Goal: Task Accomplishment & Management: Manage account settings

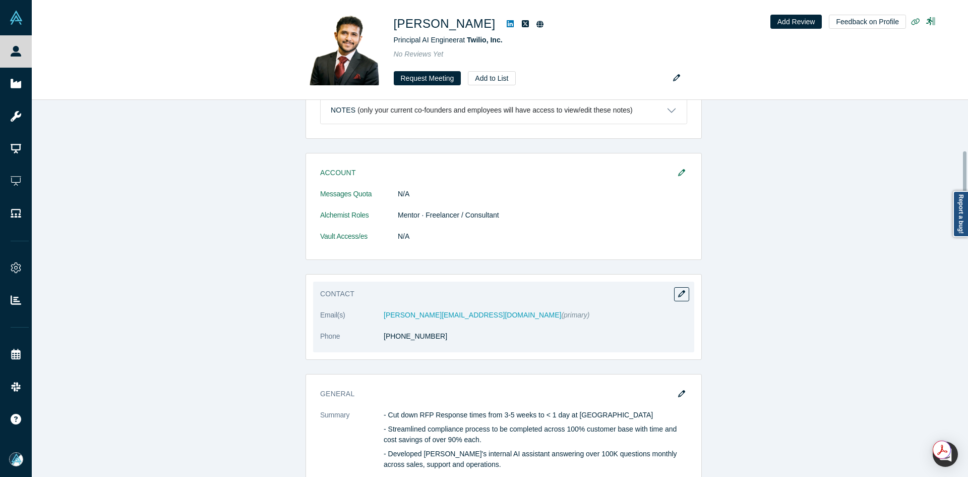
scroll to position [475, 0]
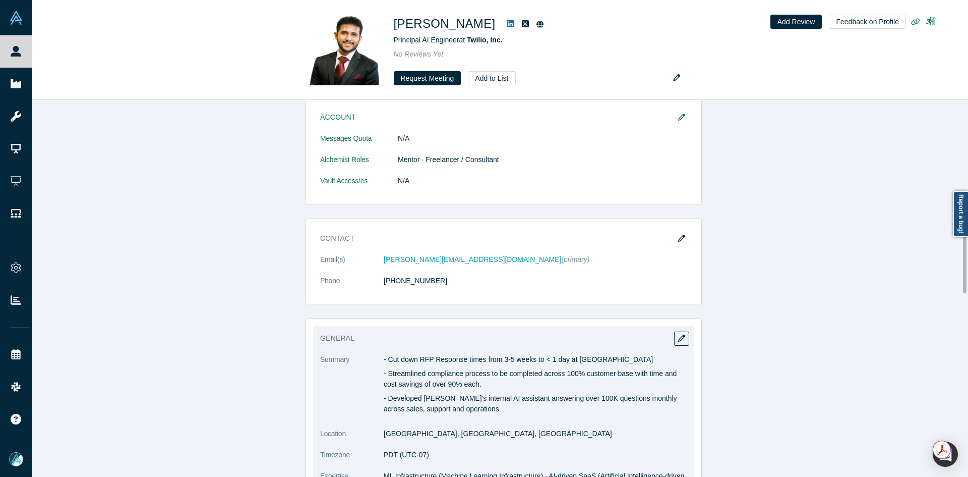
drag, startPoint x: 669, startPoint y: 332, endPoint x: 676, endPoint y: 334, distance: 7.5
click at [670, 332] on div "General Summary - Cut down RFP Response times from 3-5 weeks to < 1 day at Twil…" at bounding box center [503, 446] width 381 height 240
click at [678, 334] on icon "button" at bounding box center [681, 337] width 7 height 7
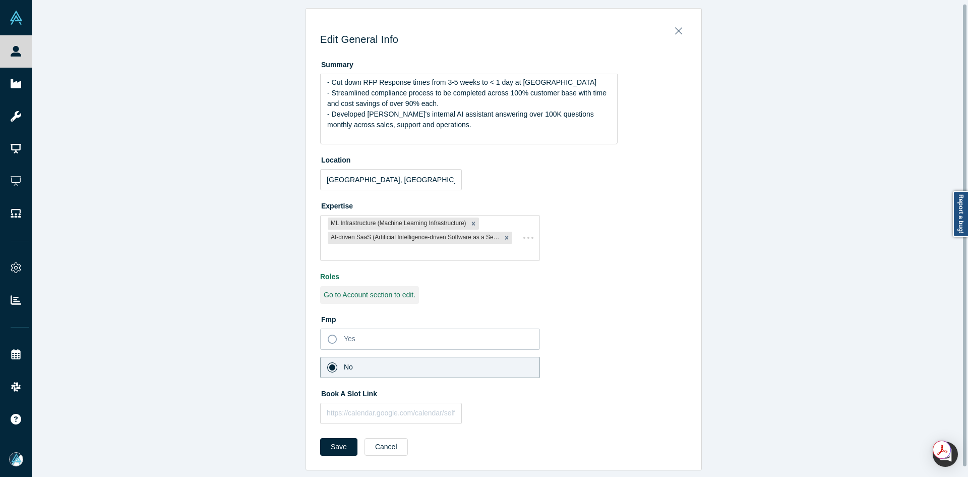
scroll to position [14, 0]
click at [350, 402] on input "text" at bounding box center [391, 412] width 142 height 21
paste input "https://calendar.app.google/qoT2Yzokh4KLCrCG6"
type input "https://calendar.app.google/qoT2Yzokh4KLCrCG6"
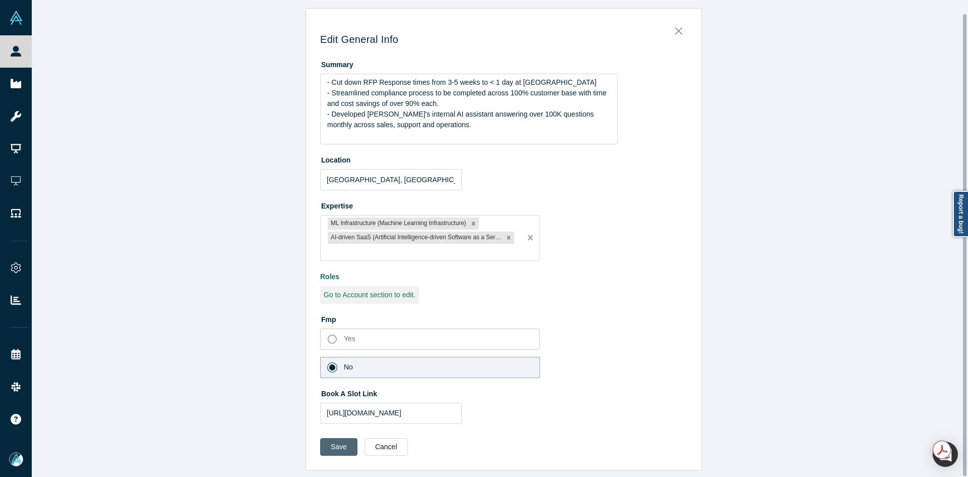
drag, startPoint x: 341, startPoint y: 436, endPoint x: 295, endPoint y: 211, distance: 230.2
click at [340, 438] on button "Save" at bounding box center [338, 447] width 37 height 18
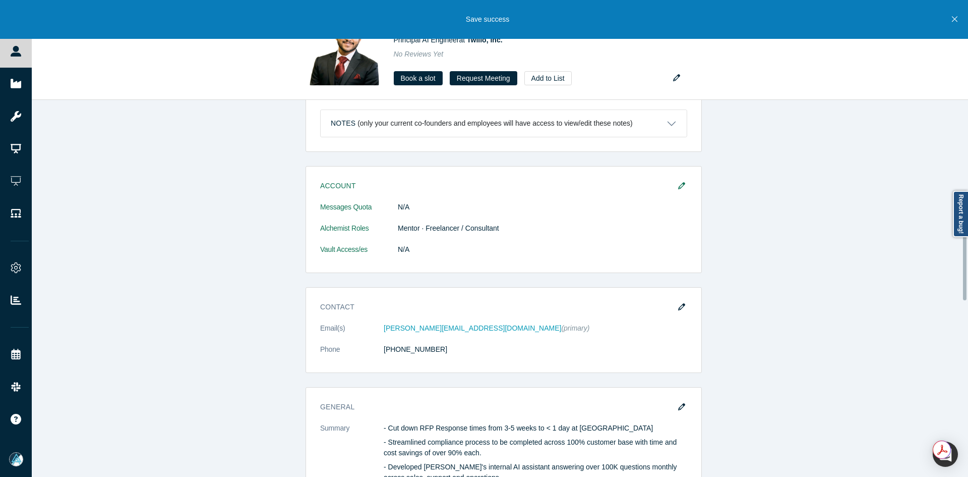
scroll to position [504, 0]
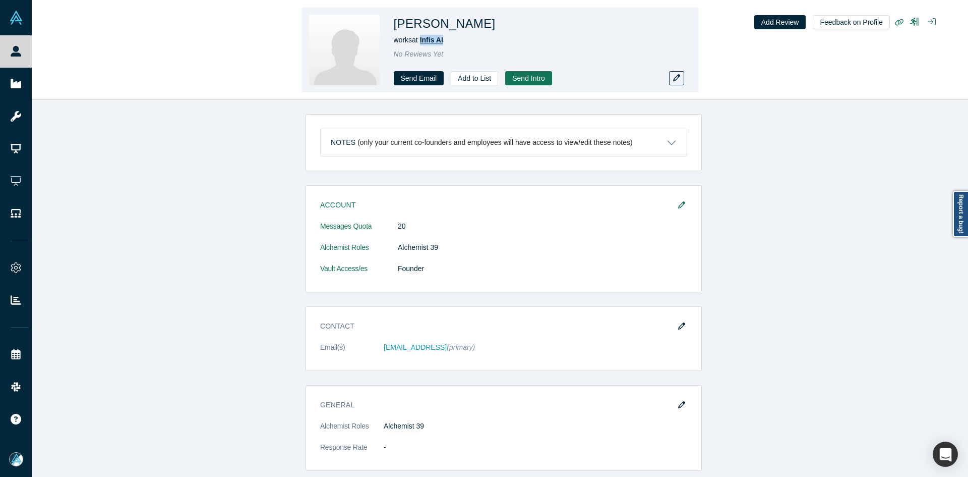
copy span "Infis AI"
click at [422, 39] on div "works at Infis AI" at bounding box center [535, 40] width 282 height 11
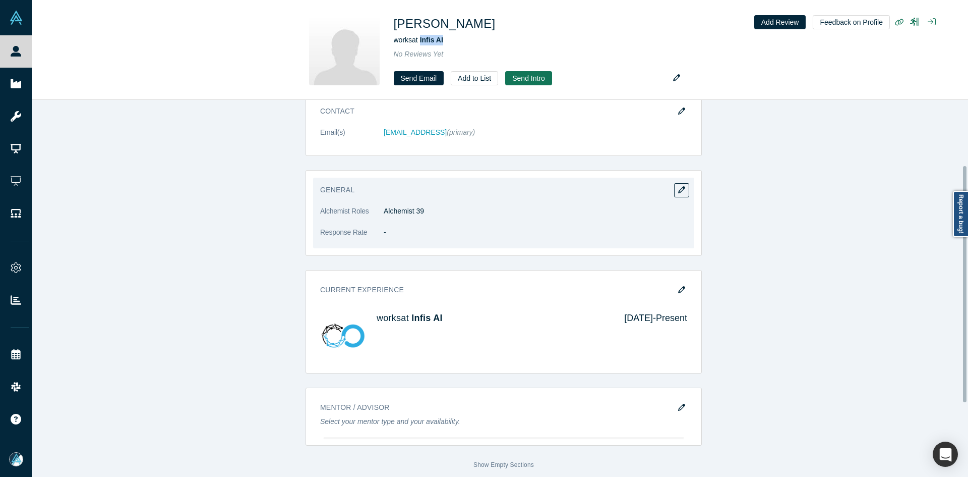
scroll to position [222, 0]
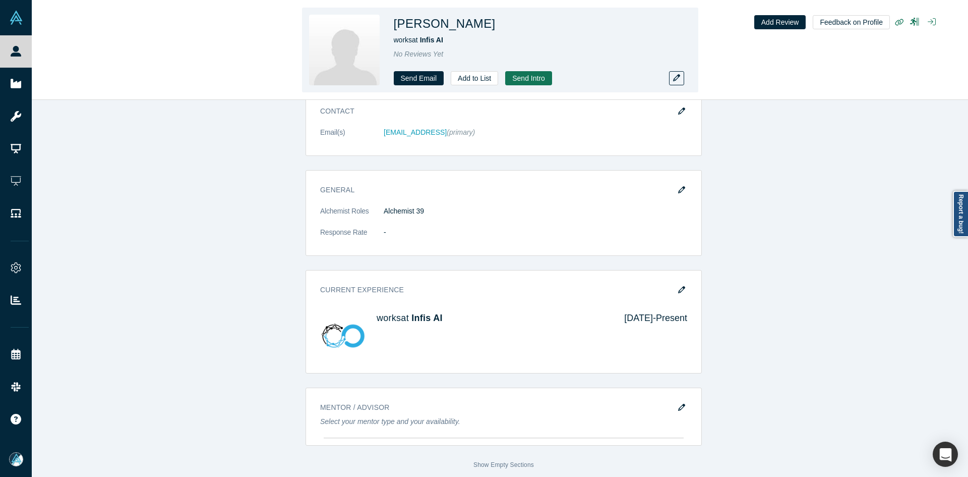
click at [446, 23] on h1 "[PERSON_NAME]" at bounding box center [445, 24] width 102 height 18
copy h1 "[PERSON_NAME]"
click at [446, 23] on h1 "[PERSON_NAME]" at bounding box center [445, 24] width 102 height 18
click at [677, 80] on icon "button" at bounding box center [676, 77] width 7 height 7
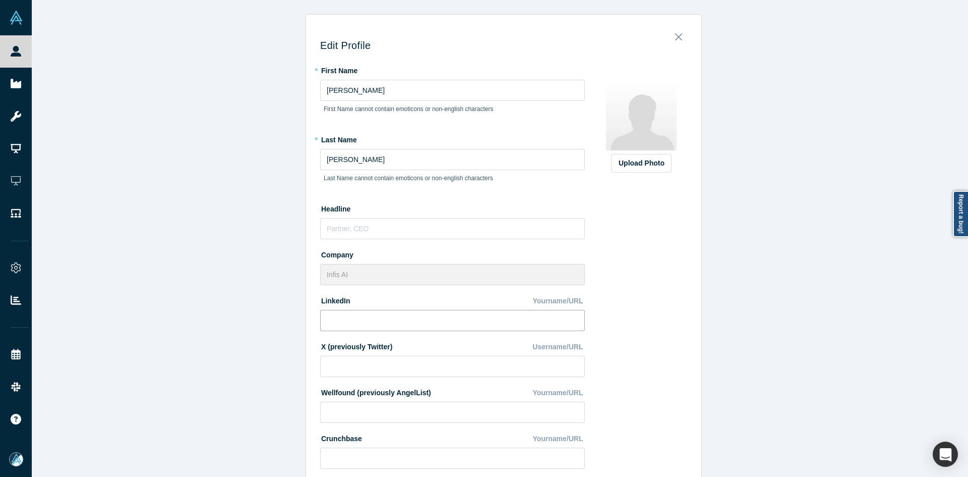
click at [391, 322] on input at bounding box center [452, 320] width 265 height 21
paste input "[URL][DOMAIN_NAME][PERSON_NAME]"
type input "[URL][DOMAIN_NAME][PERSON_NAME]"
click at [653, 165] on div "Upload Photo" at bounding box center [641, 163] width 45 height 11
click at [0, 0] on input "Upload Photo" at bounding box center [0, 0] width 0 height 0
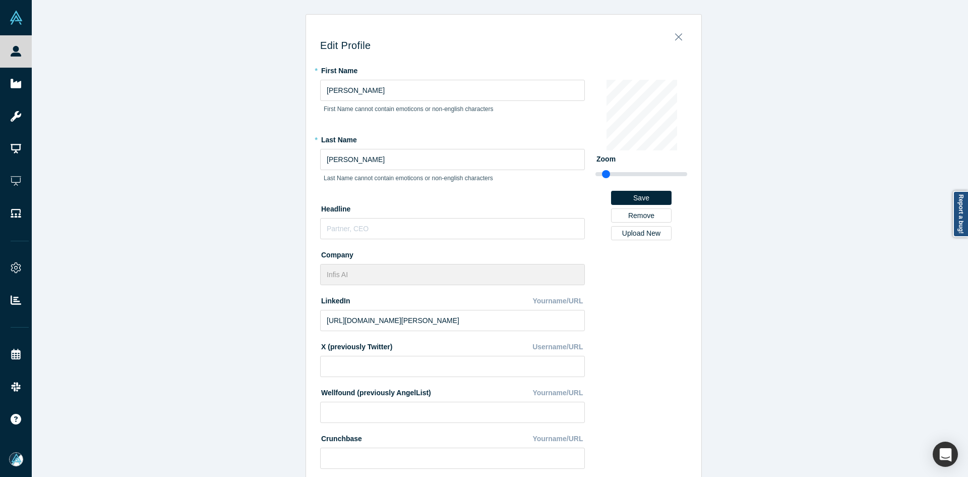
click at [184, 312] on div "Edit Profile * First Name [PERSON_NAME] First Name cannot contain emoticons or …" at bounding box center [504, 242] width 944 height 484
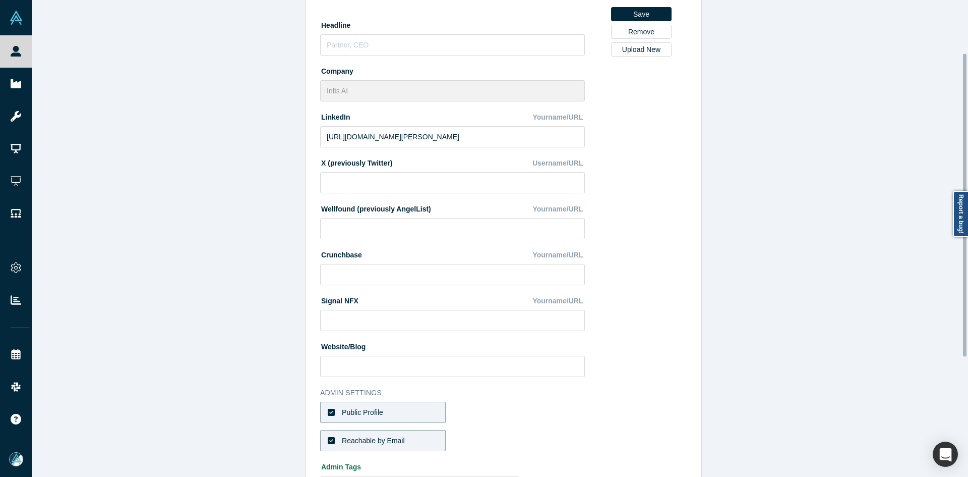
scroll to position [271, 0]
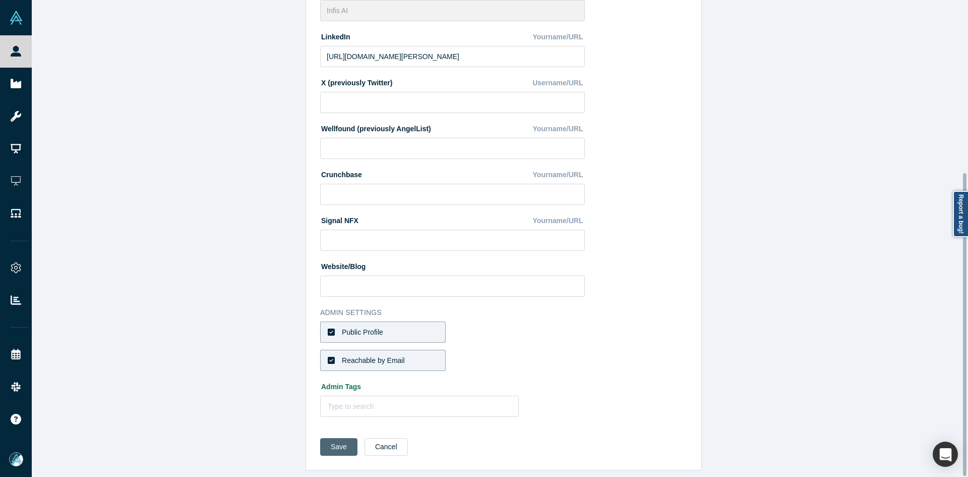
click at [330, 438] on button "Save" at bounding box center [338, 447] width 37 height 18
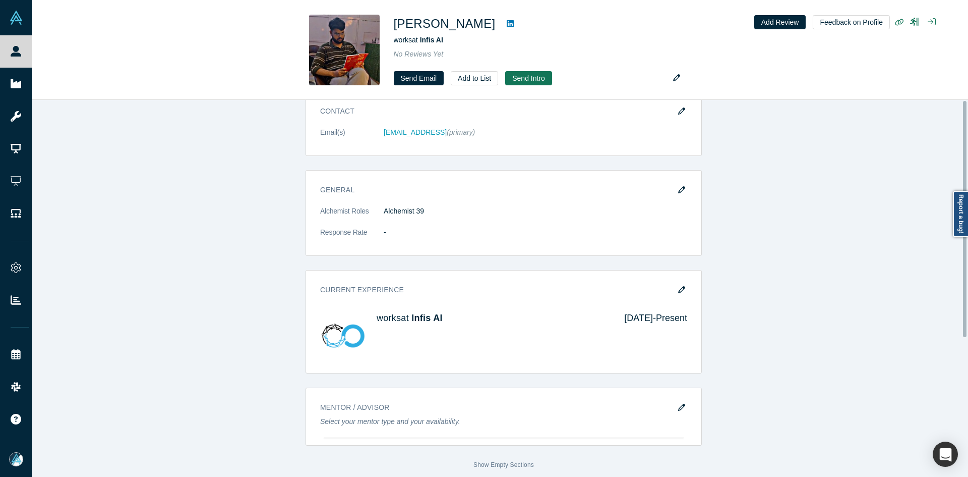
scroll to position [0, 0]
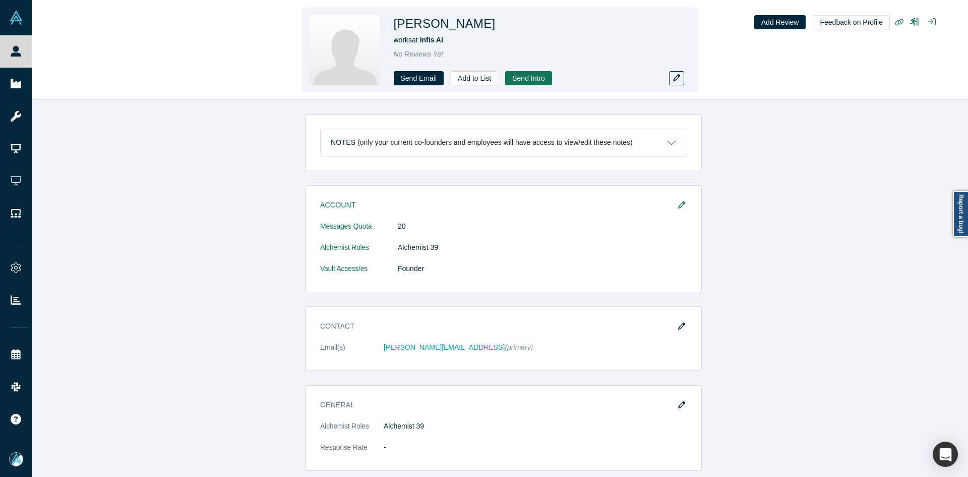
click at [471, 21] on h1 "[PERSON_NAME]" at bounding box center [445, 24] width 102 height 18
click at [482, 21] on h1 "Sudipta Swarnaker" at bounding box center [445, 24] width 102 height 18
drag, startPoint x: 482, startPoint y: 21, endPoint x: 544, endPoint y: 1, distance: 65.4
click at [483, 21] on h1 "Sudipta Swarnaker" at bounding box center [445, 24] width 102 height 18
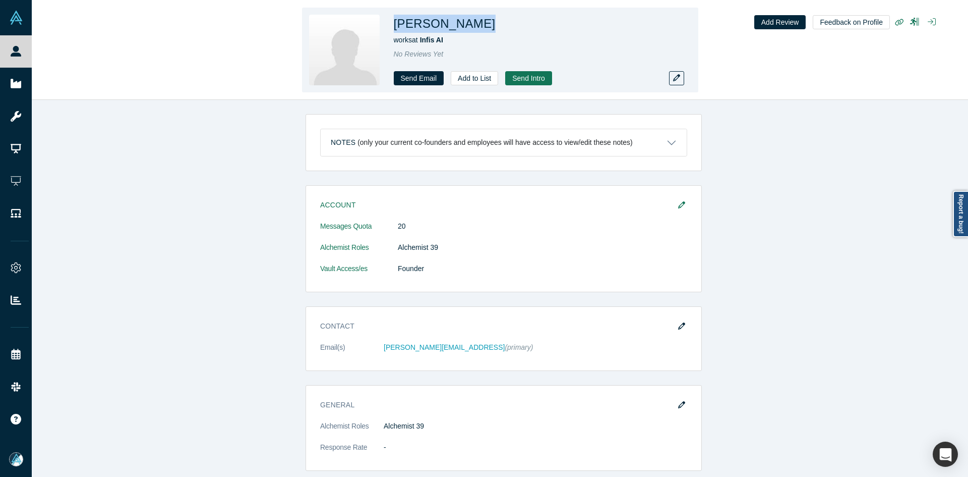
copy h1 "Sudipta Swarnaker"
